Goal: Find specific page/section: Find specific page/section

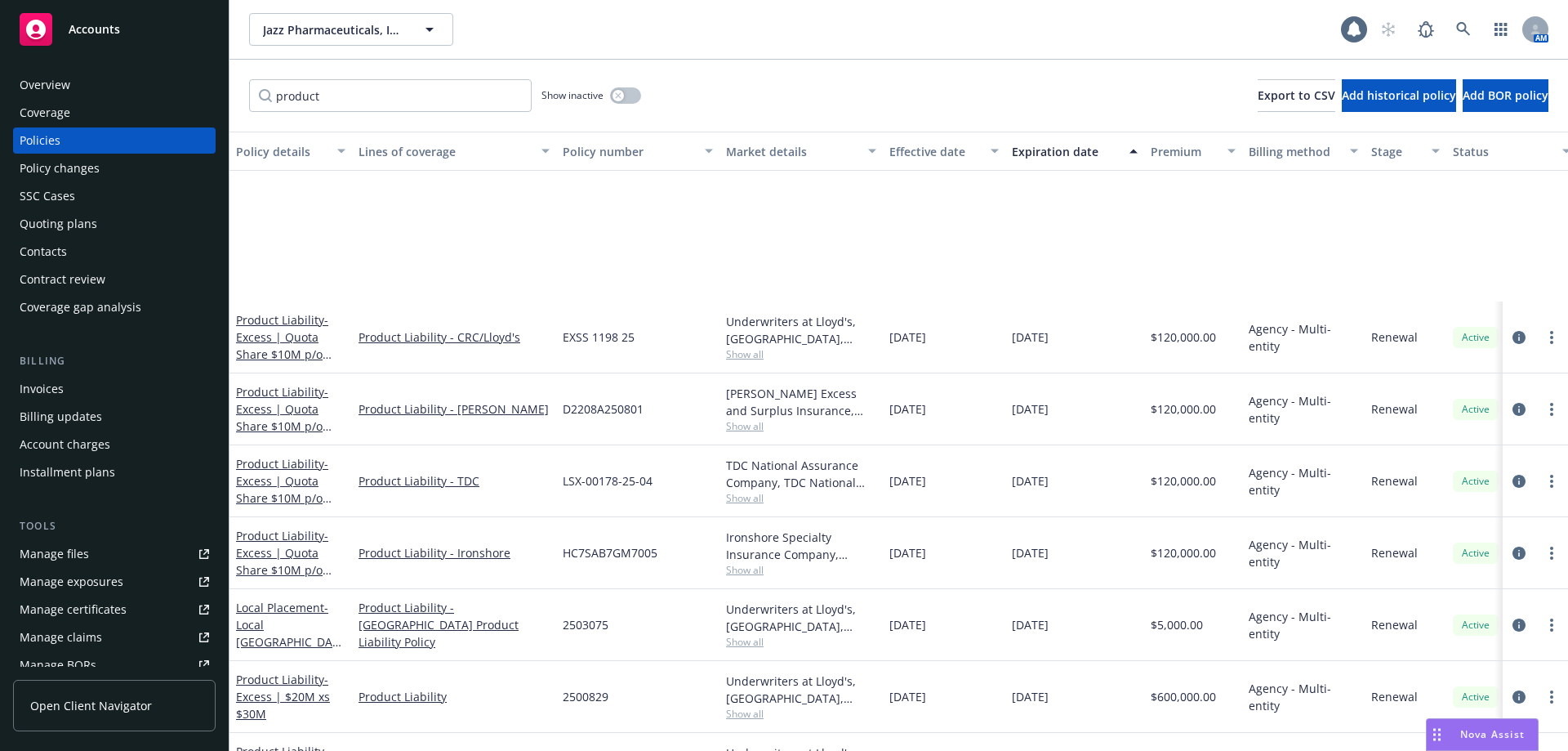
scroll to position [209, 0]
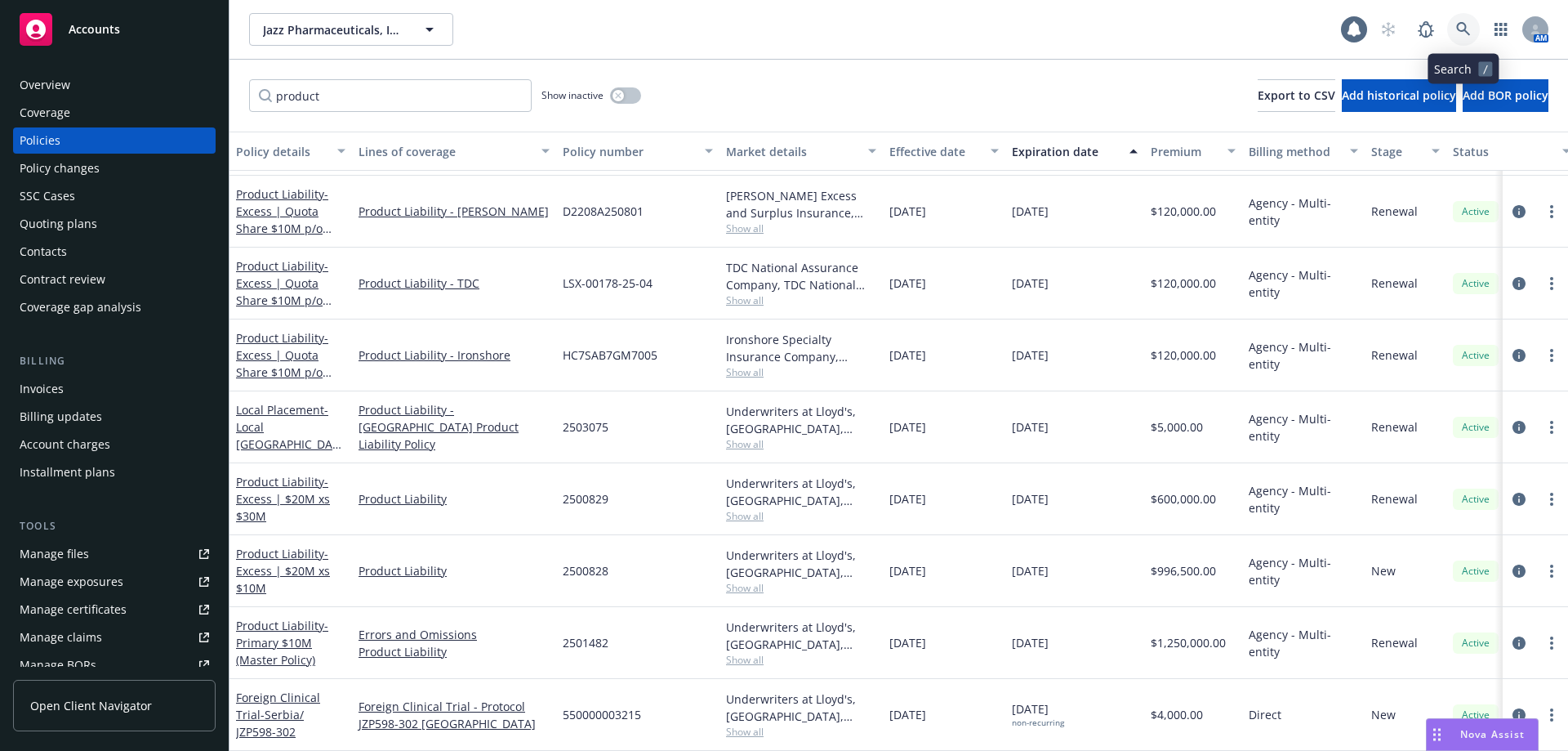
click at [1459, 26] on icon at bounding box center [1463, 29] width 14 height 14
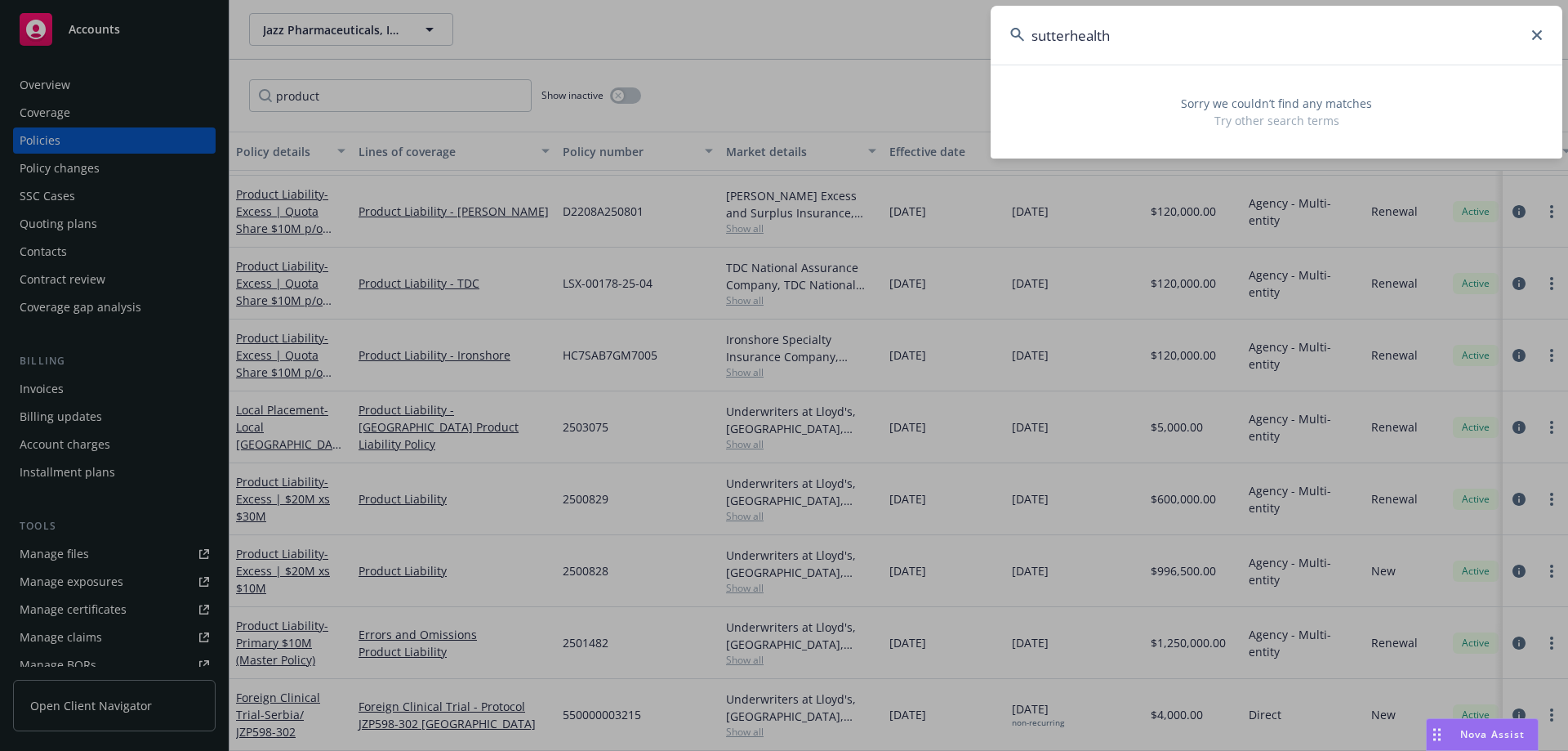
click at [1070, 36] on input "sutterhealth" at bounding box center [1276, 35] width 571 height 59
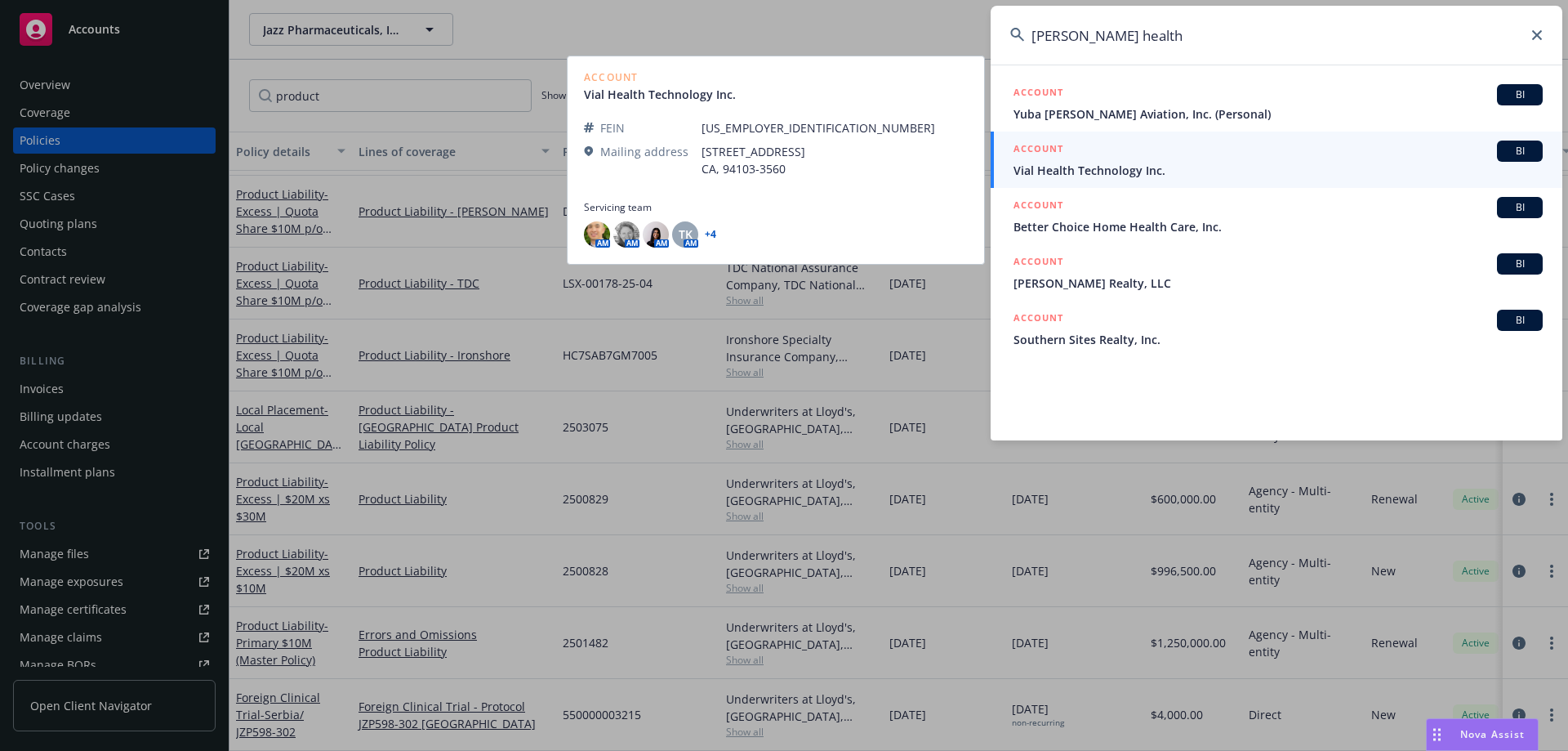
type input "[PERSON_NAME] health"
click at [1128, 162] on span "Vial Health Technology Inc." at bounding box center [1278, 170] width 529 height 17
